Goal: Navigation & Orientation: Find specific page/section

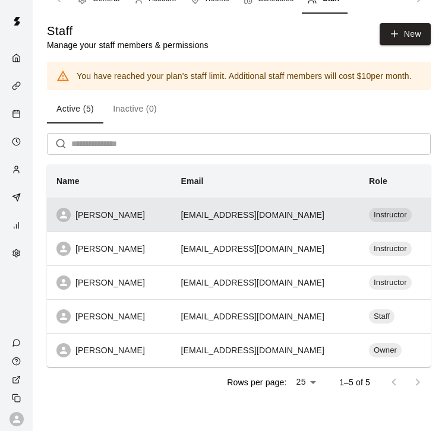
scroll to position [21, 0]
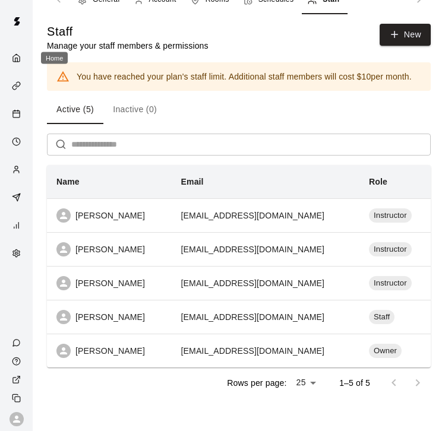
click at [21, 55] on div "Home" at bounding box center [19, 58] width 15 height 11
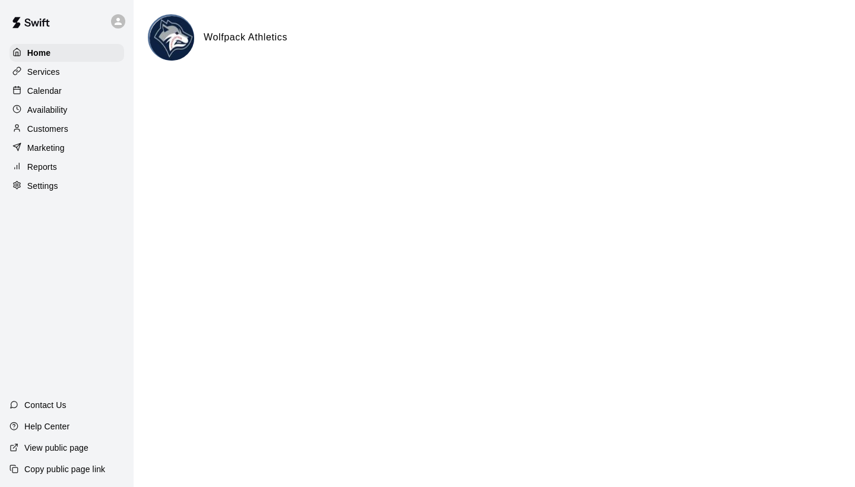
click at [77, 68] on div "Services" at bounding box center [67, 72] width 115 height 18
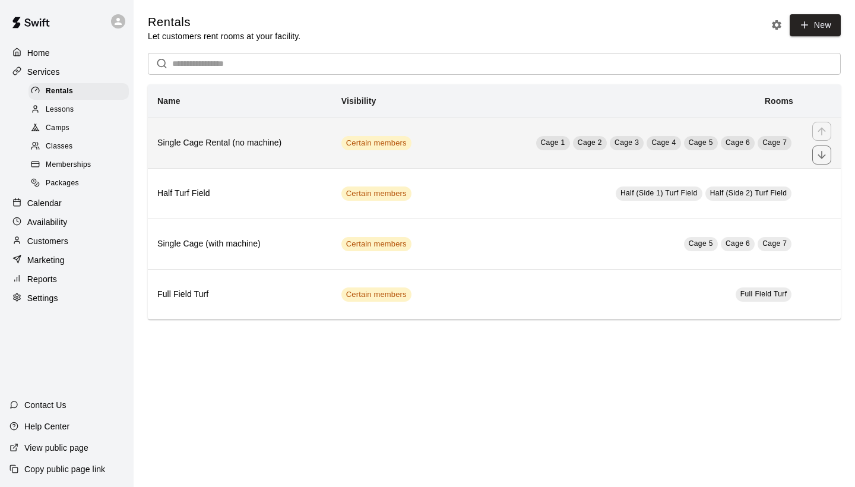
click at [303, 140] on h6 "Single Cage Rental (no machine)" at bounding box center [239, 143] width 165 height 13
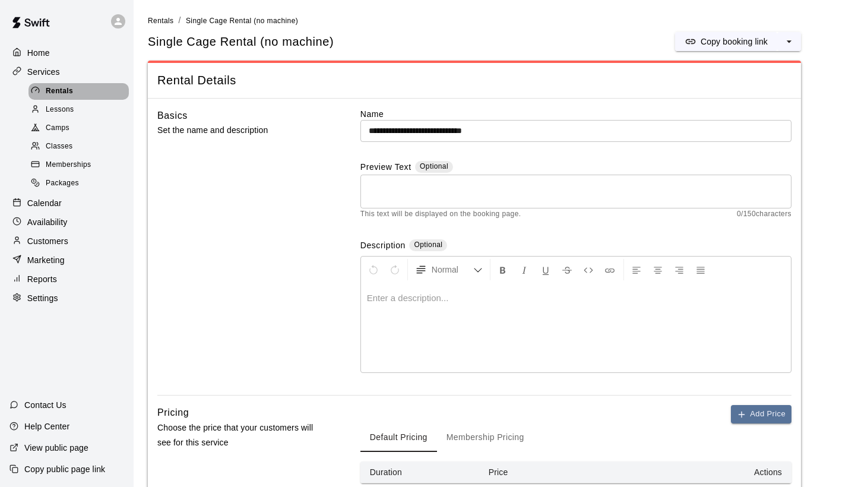
click at [103, 90] on div "Rentals" at bounding box center [79, 91] width 100 height 17
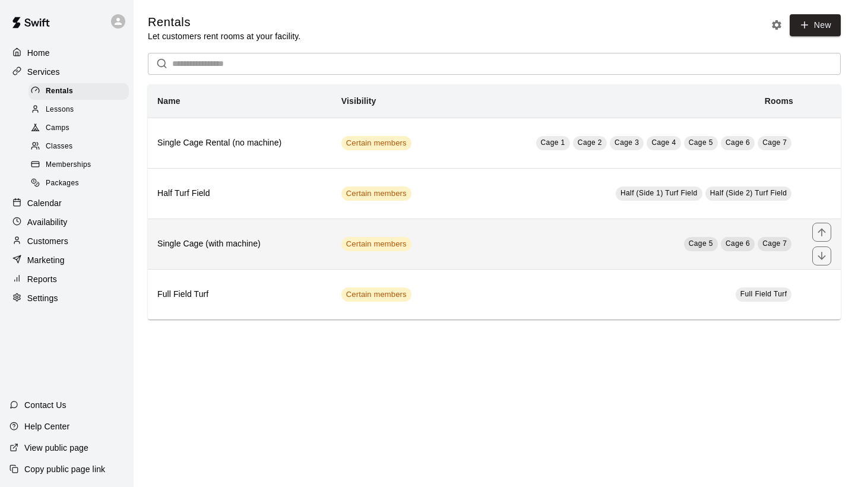
click at [222, 254] on th "Single Cage (with machine)" at bounding box center [240, 244] width 184 height 50
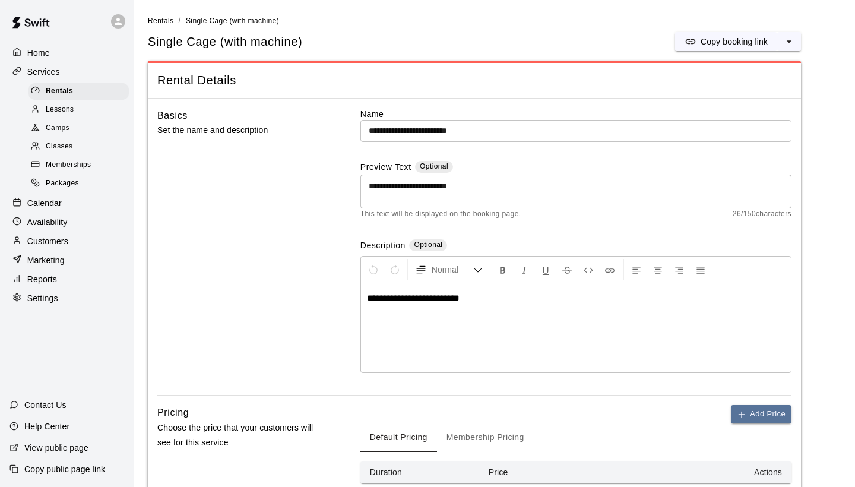
click at [55, 73] on p "Services" at bounding box center [43, 72] width 33 height 12
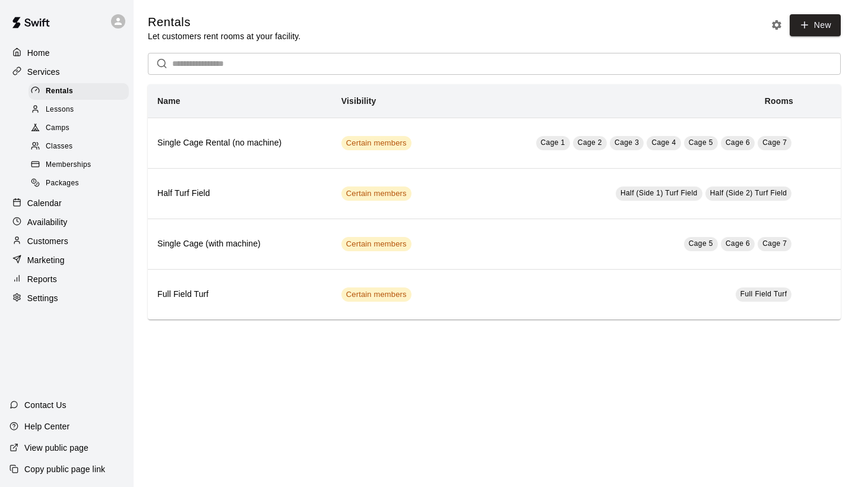
click at [58, 125] on span "Camps" at bounding box center [58, 128] width 24 height 12
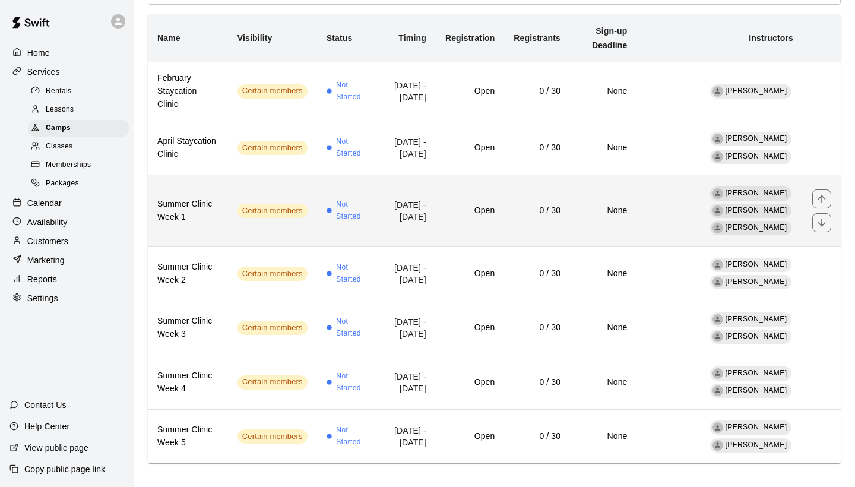
scroll to position [106, 0]
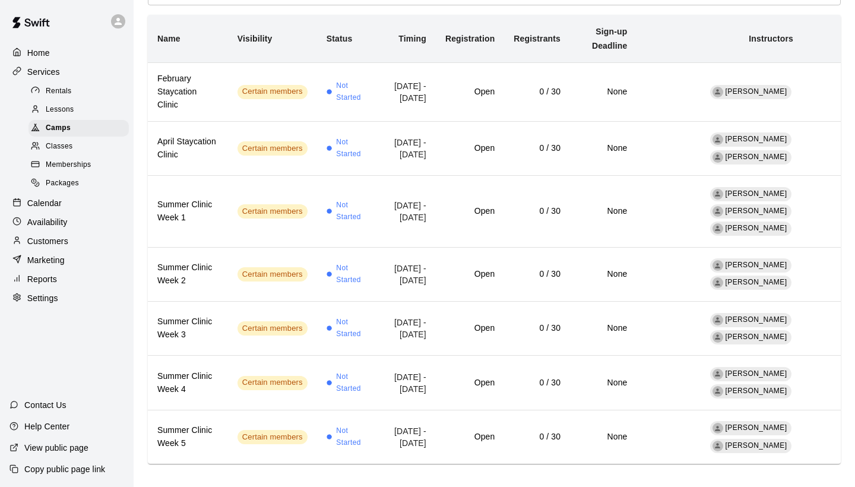
click at [64, 141] on span "Classes" at bounding box center [59, 147] width 27 height 12
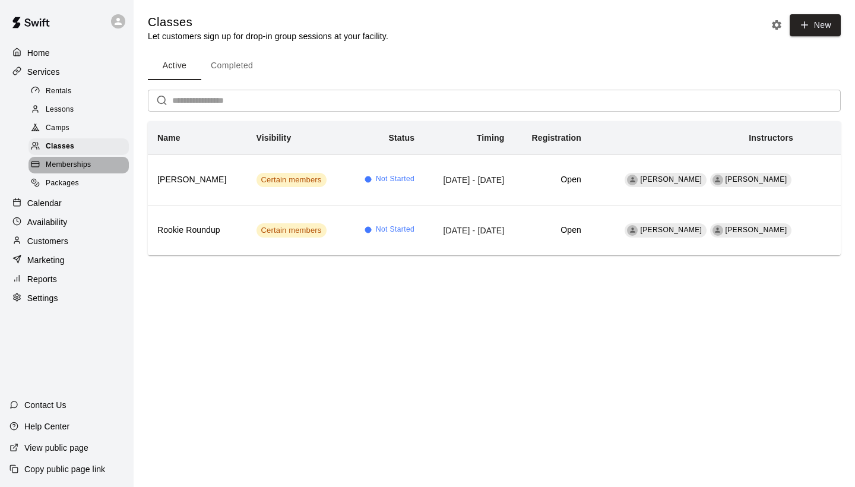
click at [83, 165] on span "Memberships" at bounding box center [68, 165] width 45 height 12
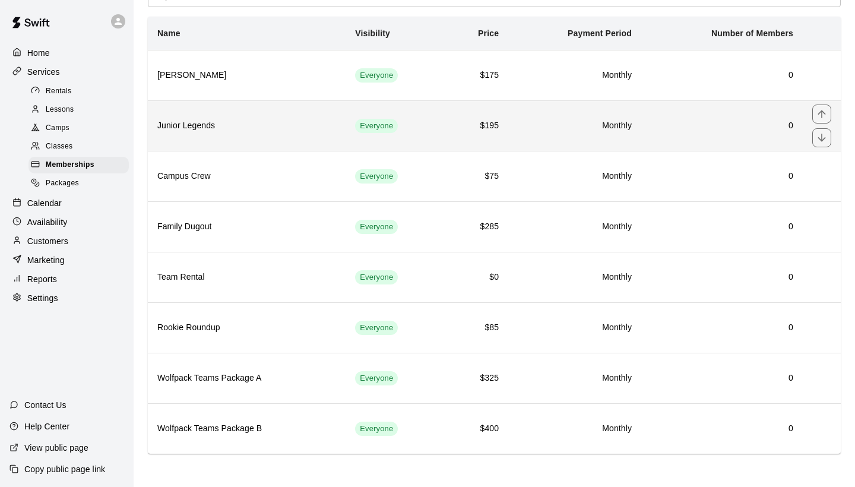
scroll to position [67, 0]
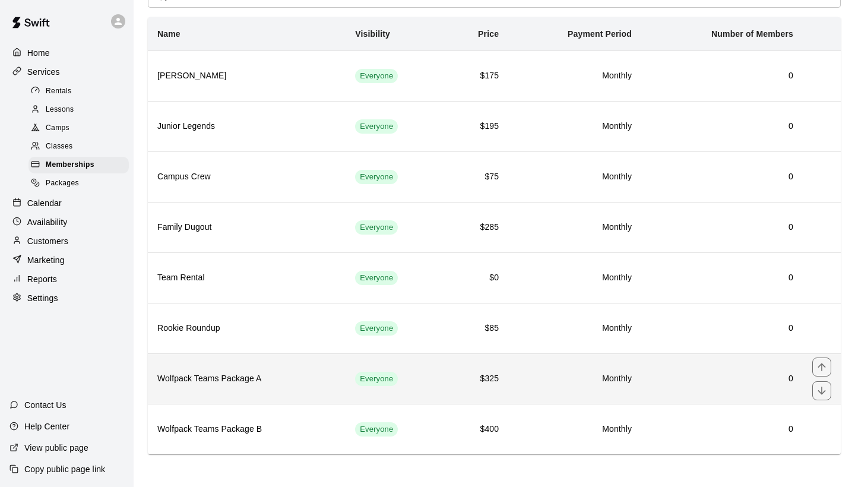
click at [315, 372] on h6 "Wolfpack Teams Package A" at bounding box center [246, 378] width 179 height 13
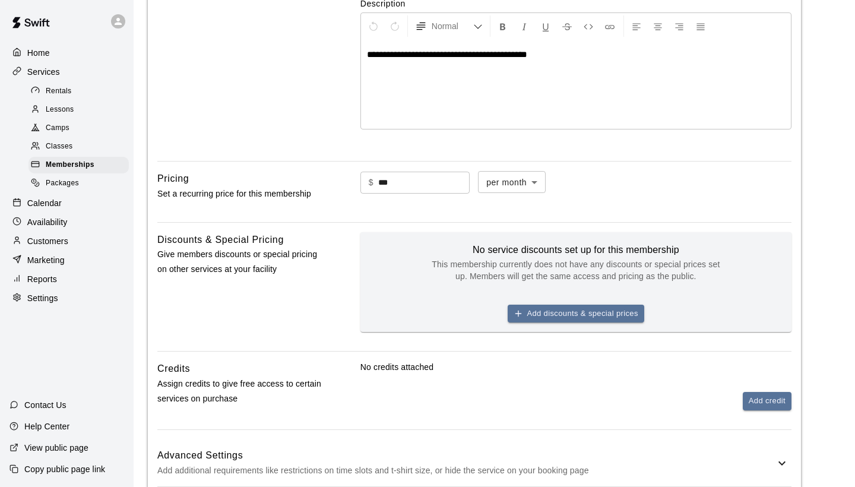
scroll to position [240, 0]
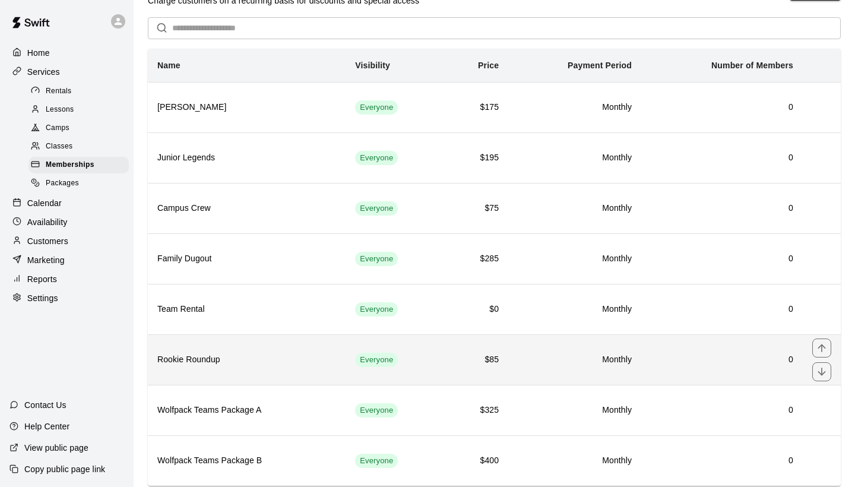
scroll to position [53, 0]
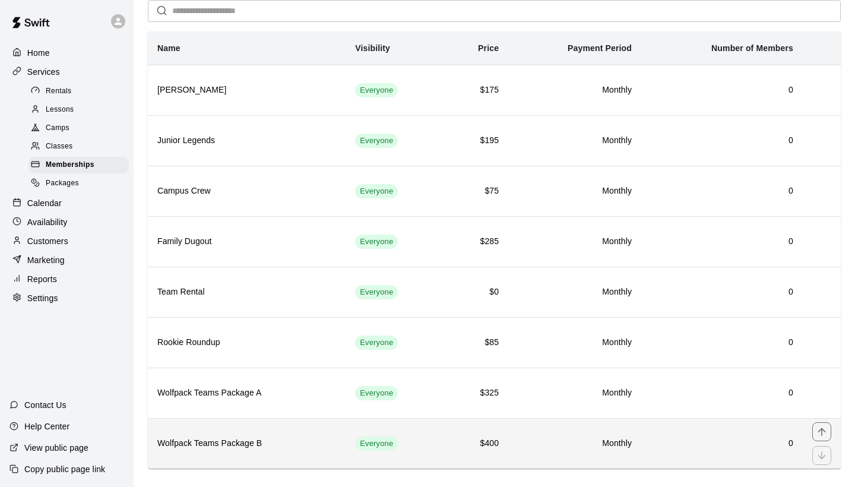
click at [305, 431] on th "Wolfpack Teams Package B" at bounding box center [247, 443] width 198 height 50
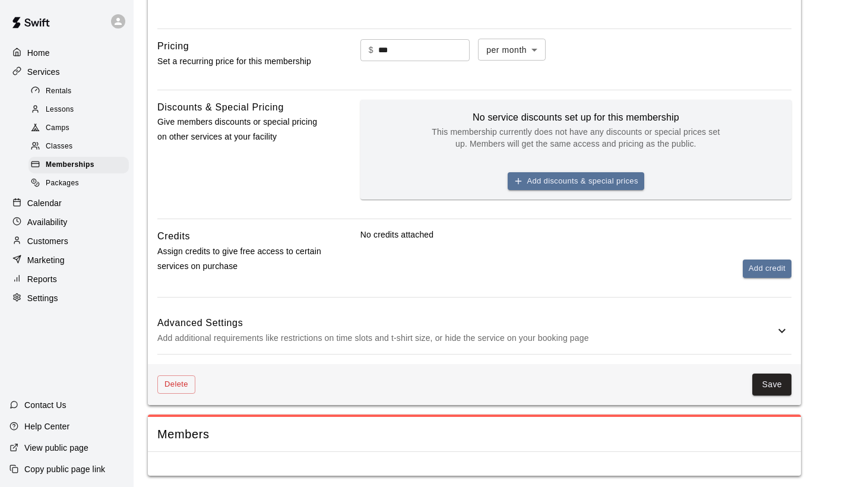
scroll to position [374, 0]
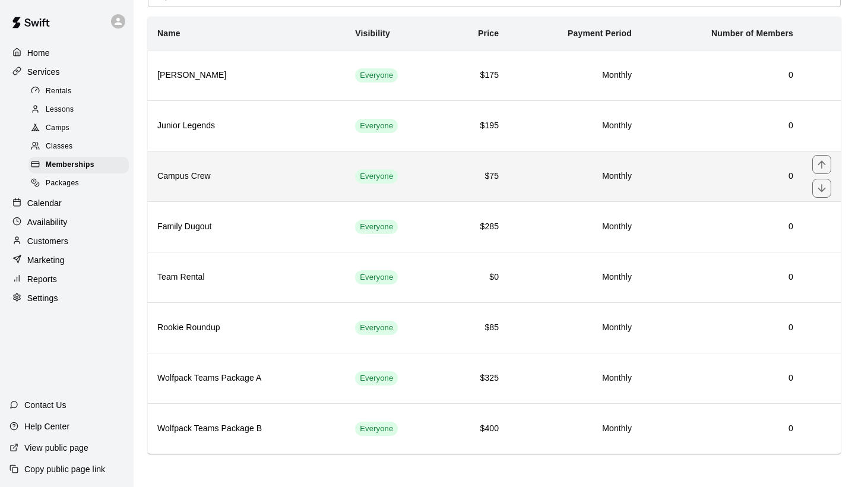
scroll to position [67, 0]
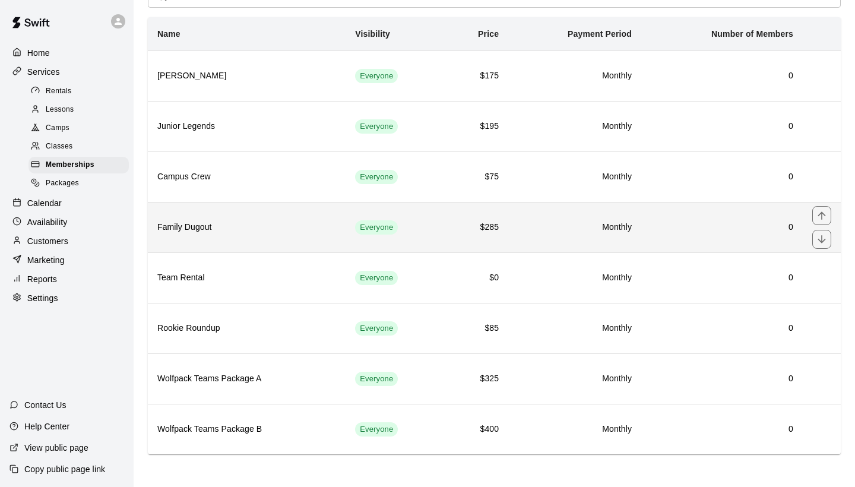
click at [286, 228] on h6 "Family Dugout" at bounding box center [246, 227] width 179 height 13
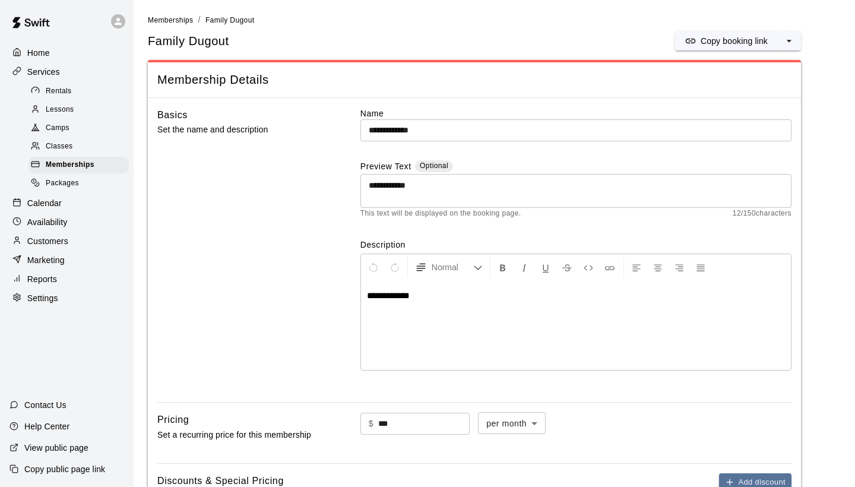
scroll to position [20, 0]
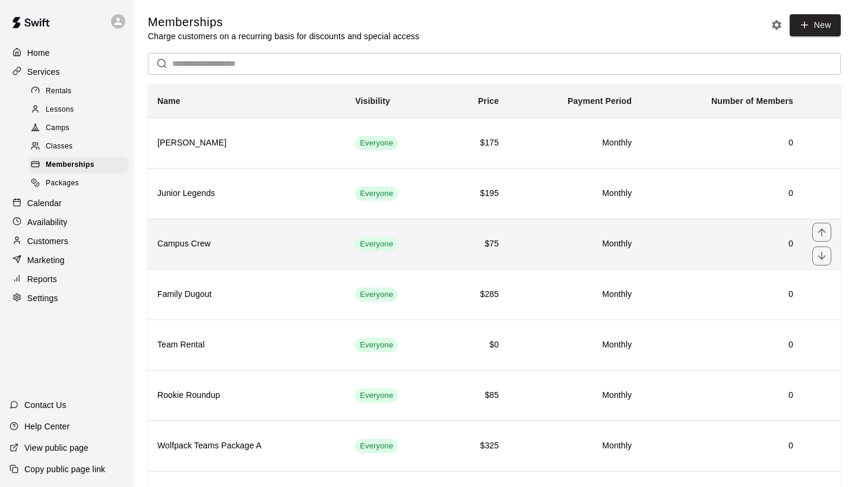
click at [284, 229] on th "Campus Crew" at bounding box center [247, 244] width 198 height 50
click at [298, 239] on h6 "Campus Crew" at bounding box center [246, 244] width 179 height 13
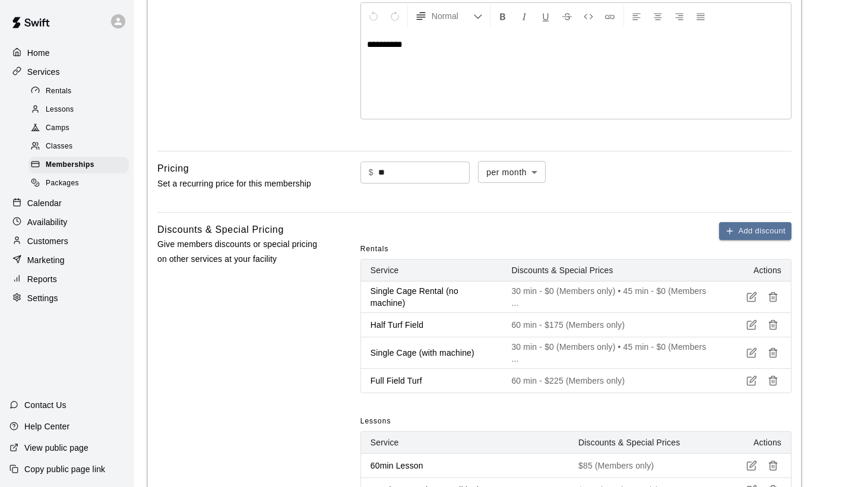
scroll to position [238, 0]
